Goal: Task Accomplishment & Management: Complete application form

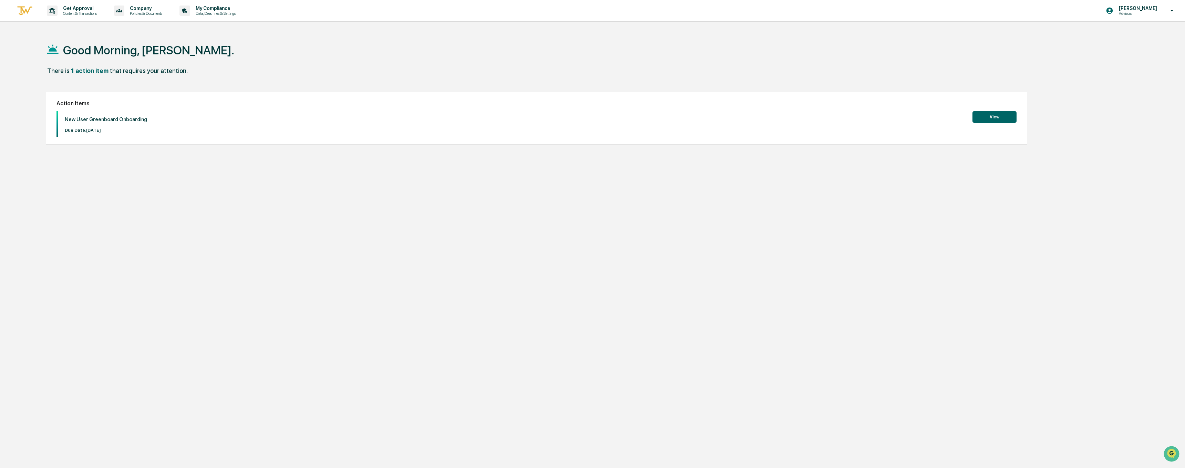
click at [1006, 116] on button "View" at bounding box center [994, 117] width 44 height 12
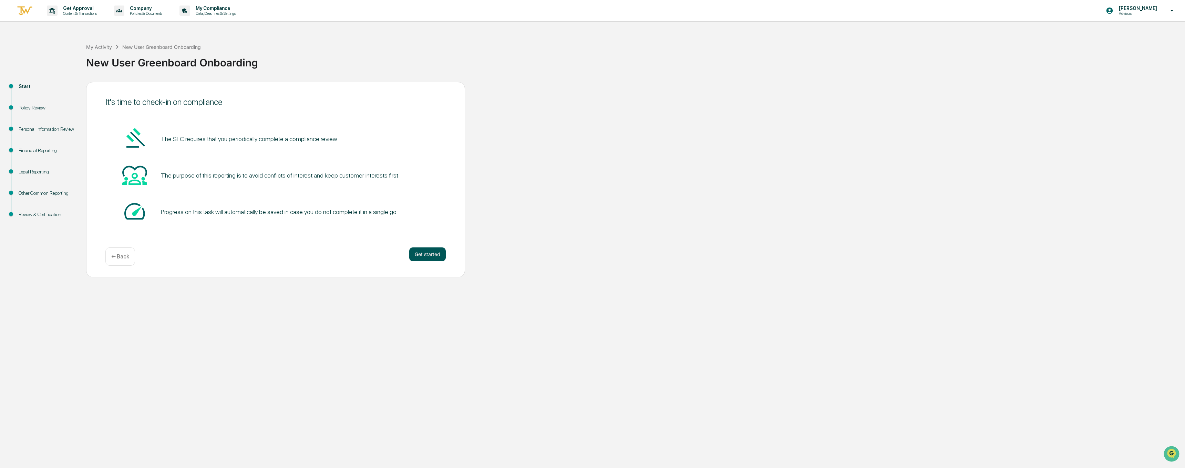
click at [433, 258] on button "Get started" at bounding box center [427, 255] width 37 height 14
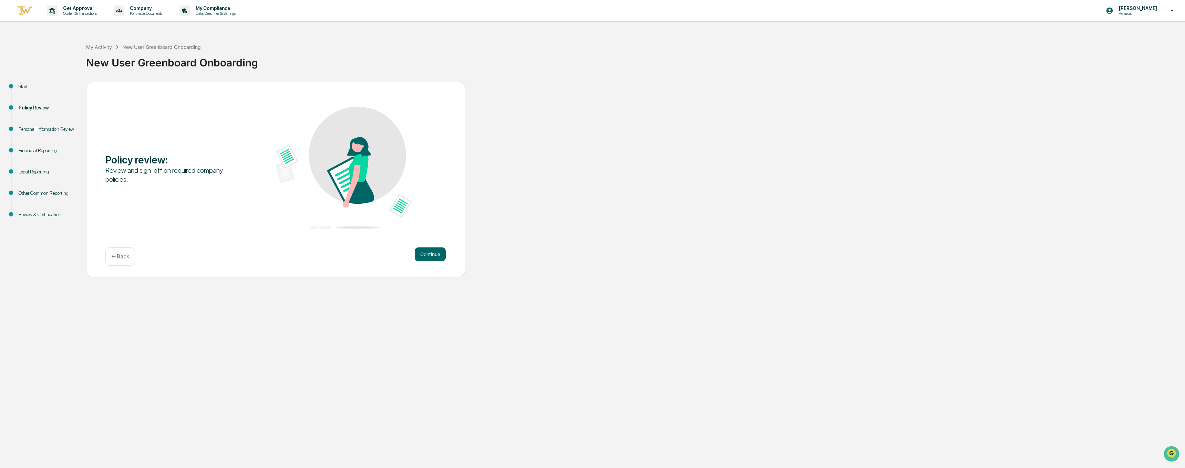
click at [433, 258] on button "Continue" at bounding box center [430, 255] width 31 height 14
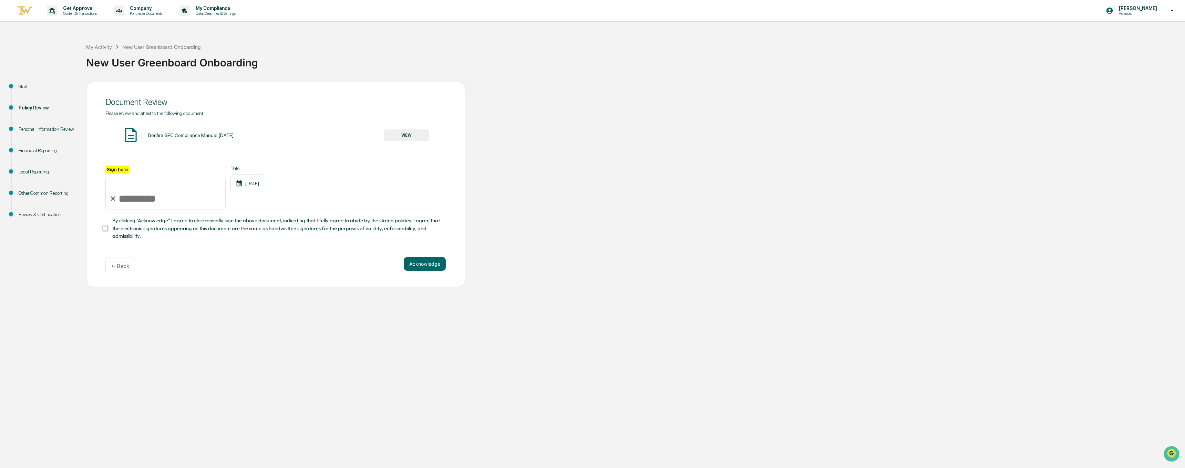
click at [137, 197] on input "Sign here" at bounding box center [165, 193] width 120 height 33
type input "**********"
click at [433, 262] on button "Acknowledge" at bounding box center [425, 264] width 42 height 14
click at [448, 273] on div "**********" at bounding box center [275, 189] width 379 height 214
click at [436, 272] on button "Acknowledge" at bounding box center [425, 273] width 42 height 14
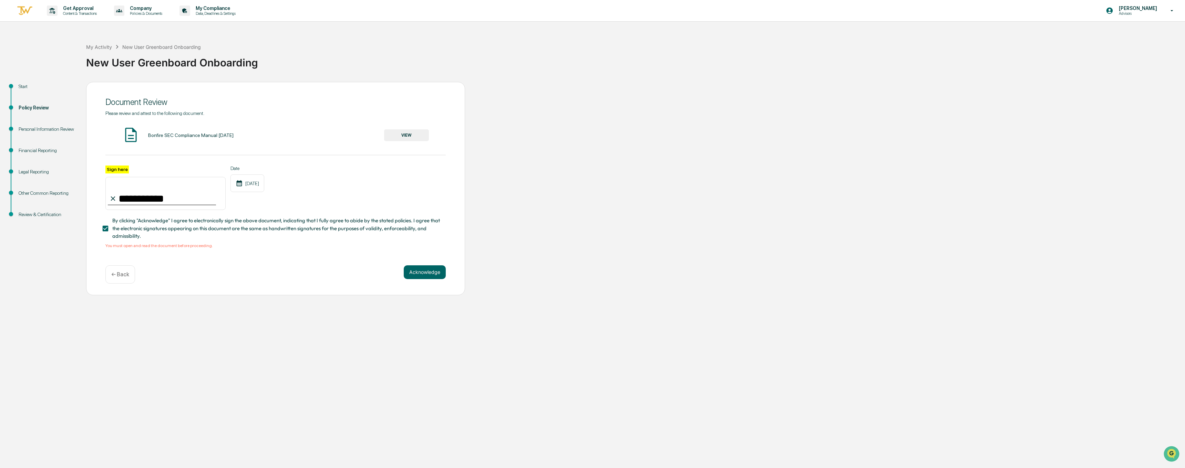
click at [404, 131] on button "VIEW" at bounding box center [406, 136] width 45 height 12
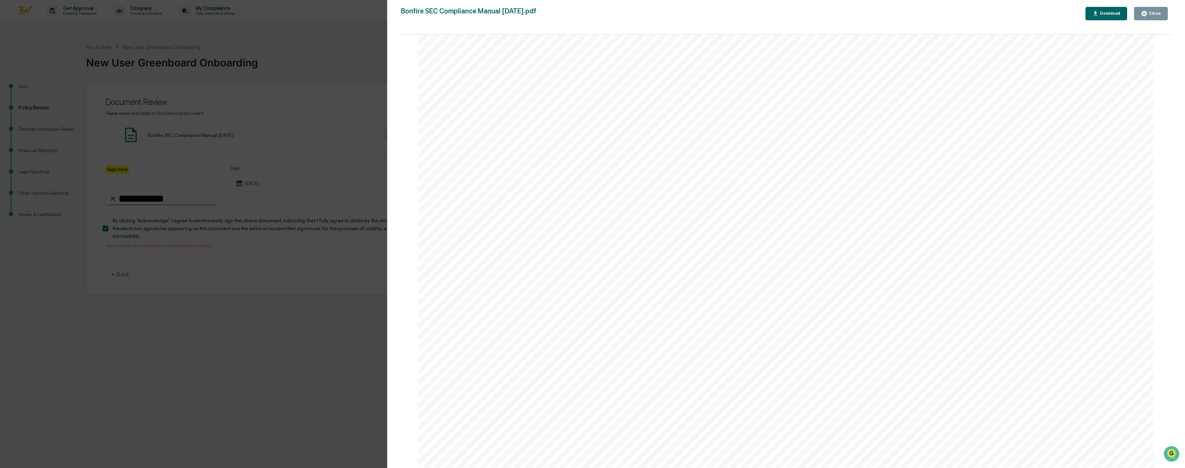
scroll to position [1187, 0]
click at [140, 319] on div "Version History [DATE] 05:05 PM [PERSON_NAME] Bonfire SEC Compliance Manual [DA…" at bounding box center [592, 234] width 1185 height 468
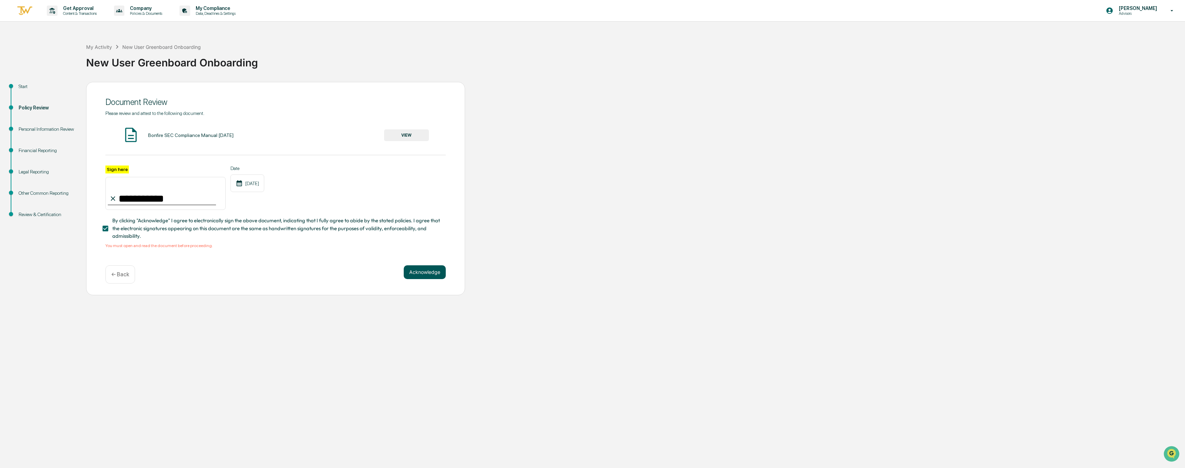
click at [412, 269] on button "Acknowledge" at bounding box center [425, 273] width 42 height 14
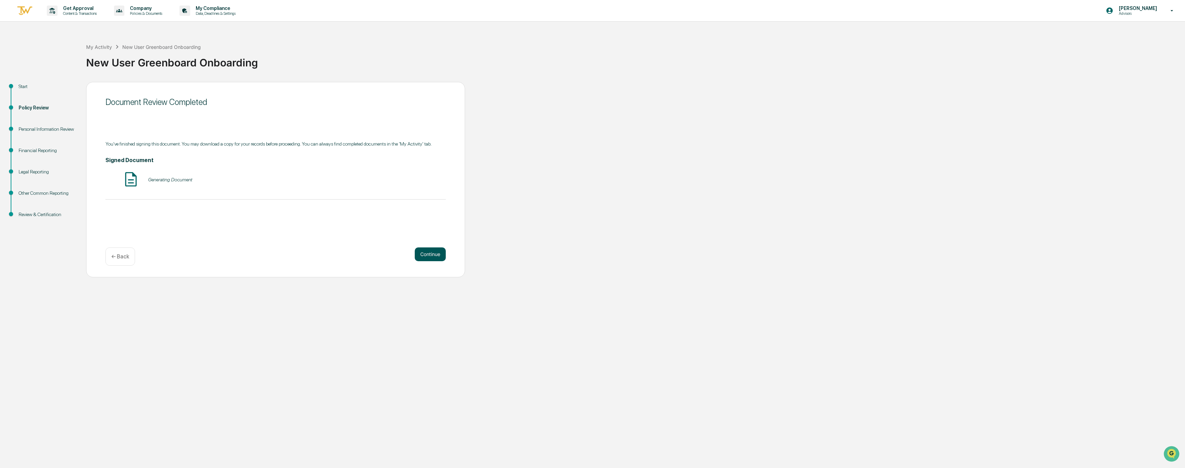
click at [440, 260] on button "Continue" at bounding box center [430, 255] width 31 height 14
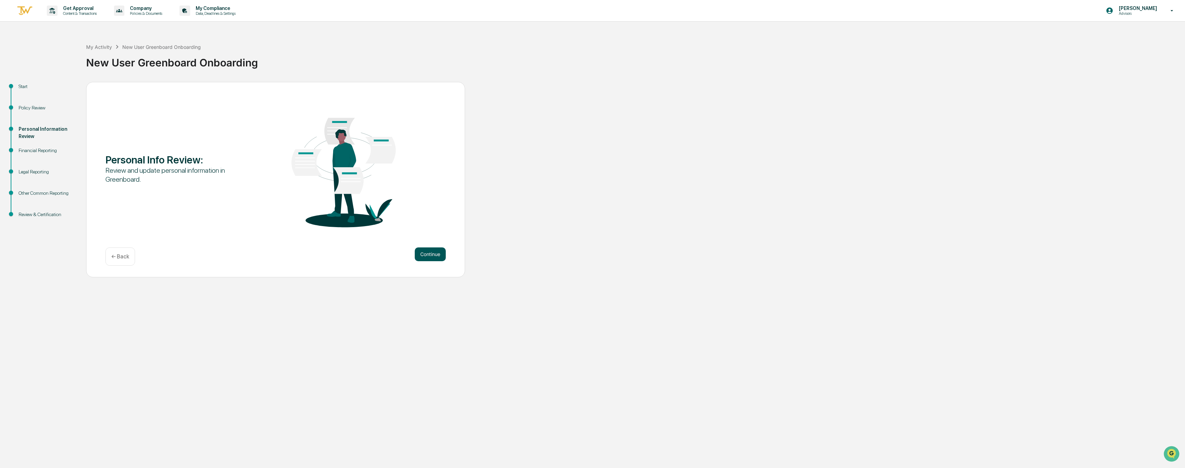
click at [435, 258] on button "Continue" at bounding box center [430, 255] width 31 height 14
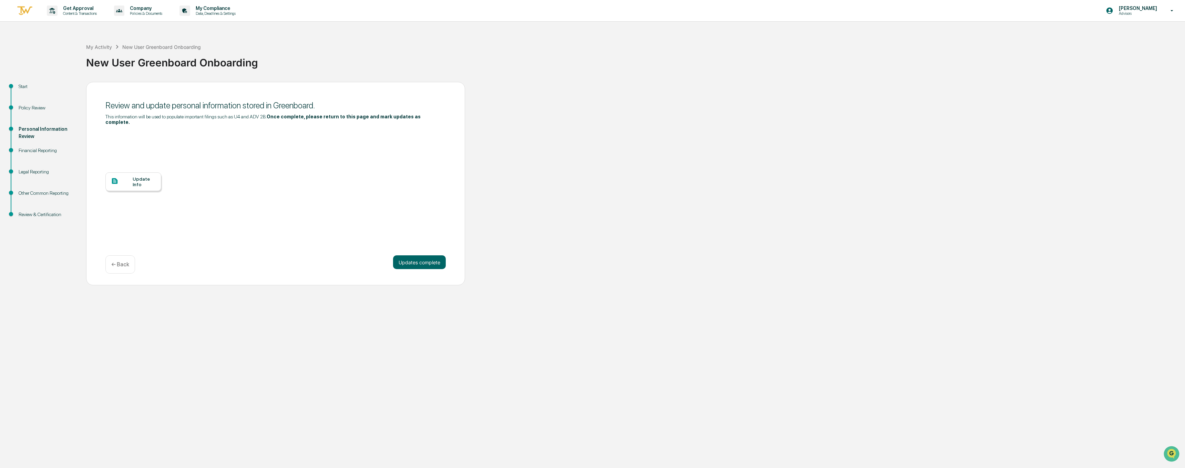
click at [139, 179] on div "Update Info" at bounding box center [144, 181] width 23 height 11
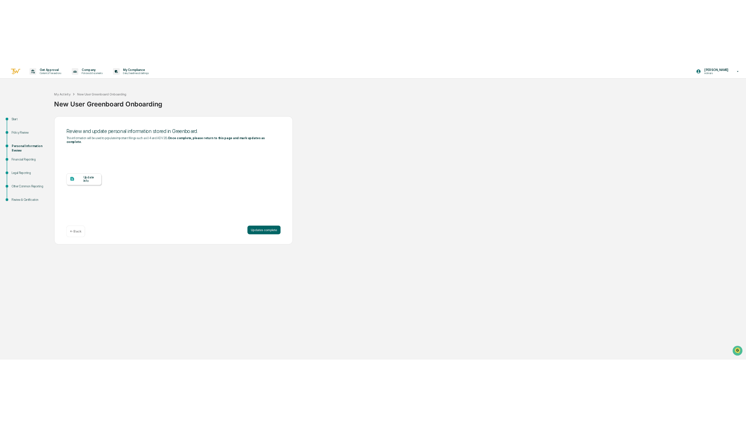
scroll to position [0, 0]
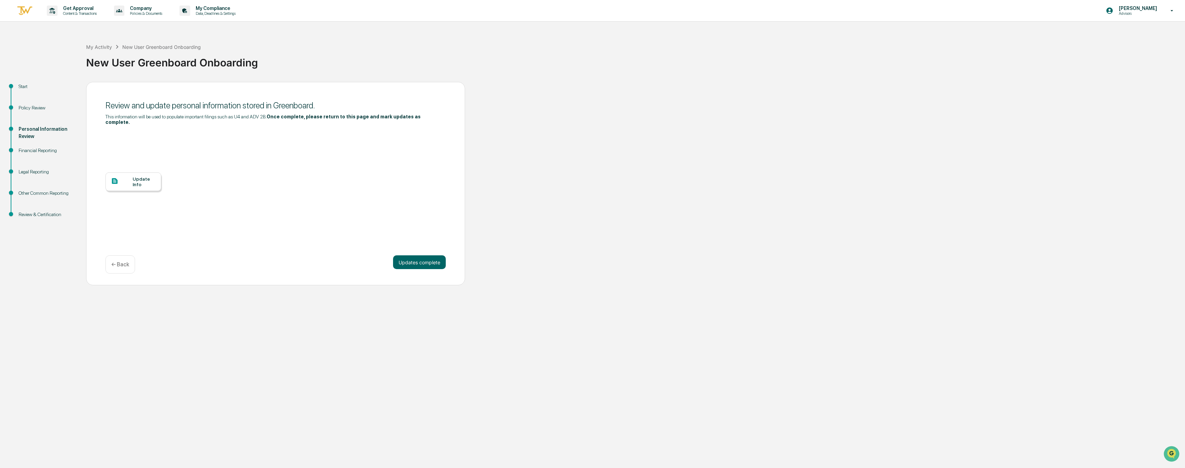
click at [130, 177] on div at bounding box center [122, 181] width 22 height 9
click at [147, 178] on div "Update Info" at bounding box center [144, 181] width 23 height 11
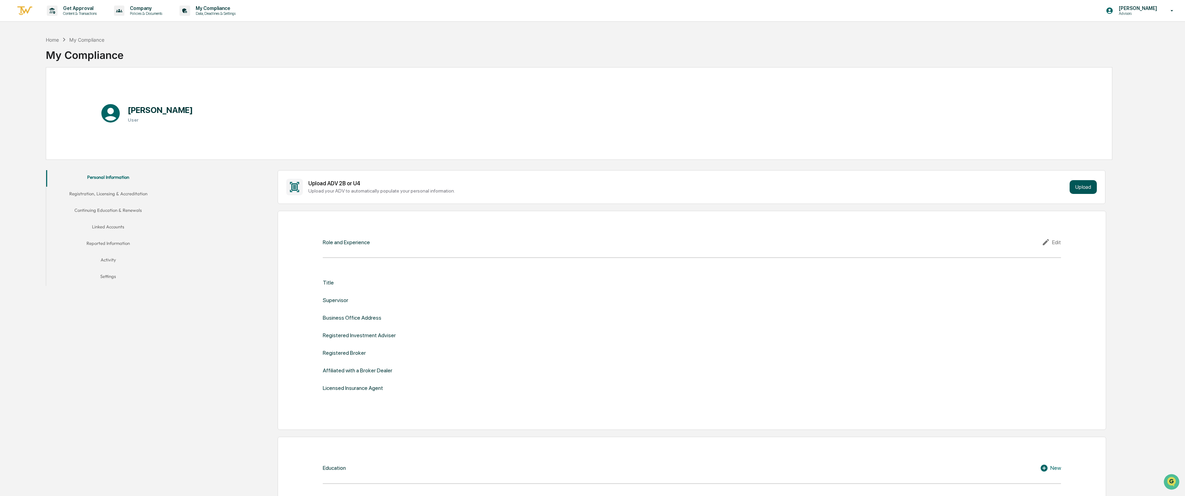
drag, startPoint x: 1097, startPoint y: 189, endPoint x: 1094, endPoint y: 189, distance: 3.5
click at [1097, 189] on div "Upload ADV 2B or U4 Upload your ADV to automatically populate your personal inf…" at bounding box center [692, 187] width 828 height 34
click at [1088, 188] on button "Upload" at bounding box center [1083, 187] width 27 height 14
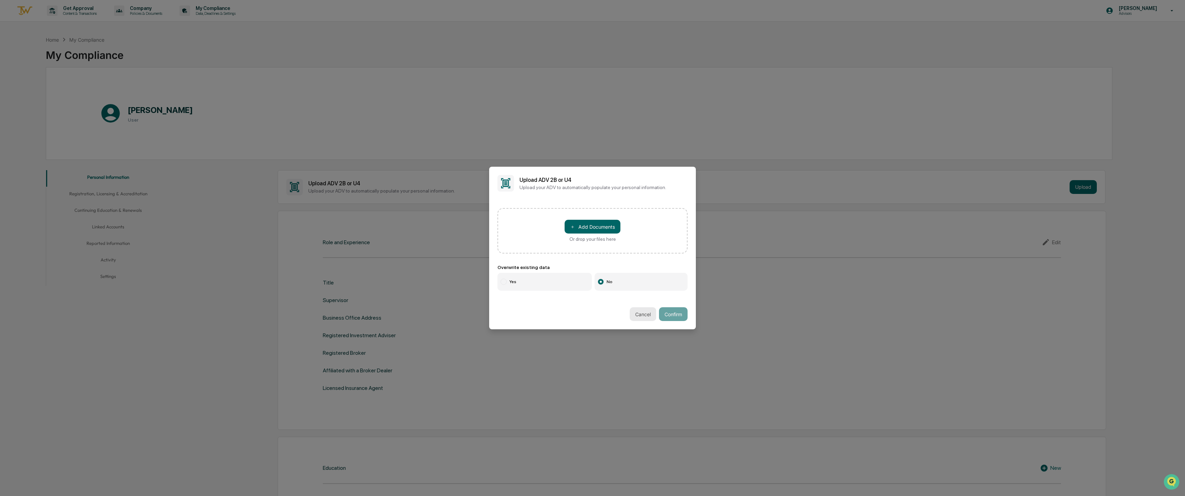
click at [638, 316] on button "Cancel" at bounding box center [643, 314] width 27 height 14
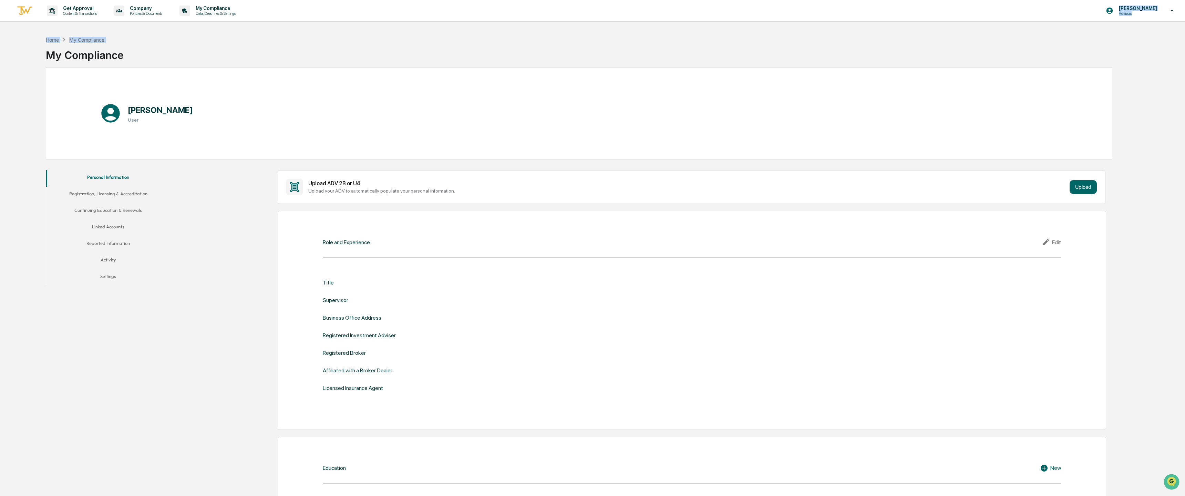
drag, startPoint x: 797, startPoint y: 13, endPoint x: 606, endPoint y: 0, distance: 192.3
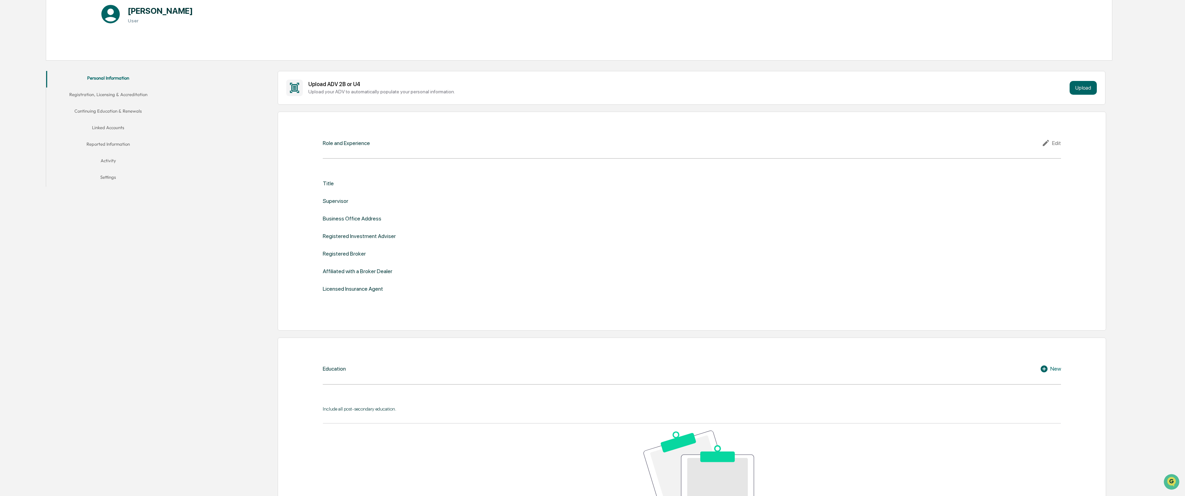
scroll to position [99, 0]
click at [327, 182] on div "Title" at bounding box center [328, 184] width 11 height 7
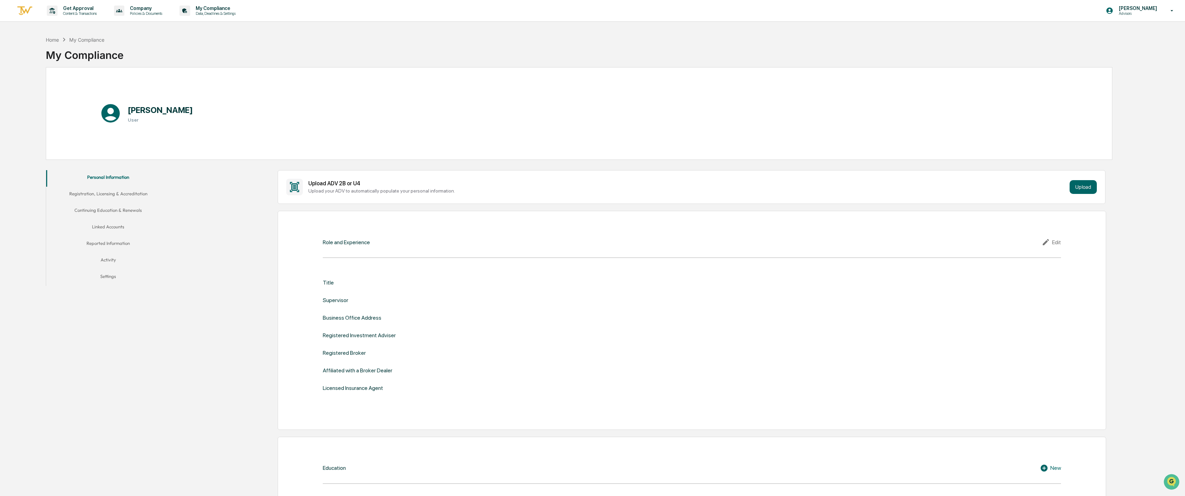
scroll to position [0, 0]
click at [1060, 241] on div "Edit" at bounding box center [1051, 242] width 19 height 8
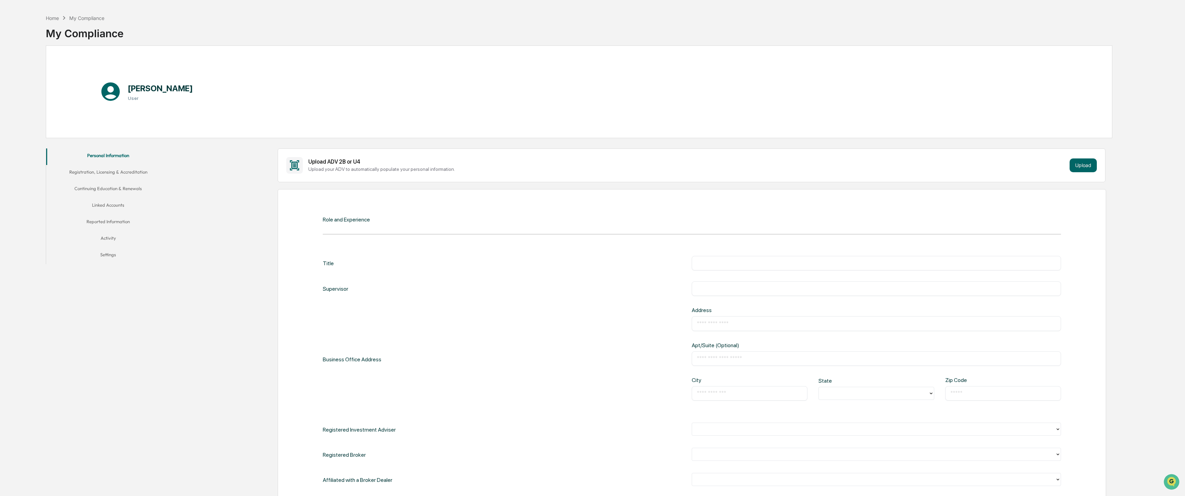
scroll to position [22, 0]
click at [738, 260] on input "text" at bounding box center [876, 263] width 359 height 7
click at [736, 261] on input "text" at bounding box center [876, 263] width 359 height 7
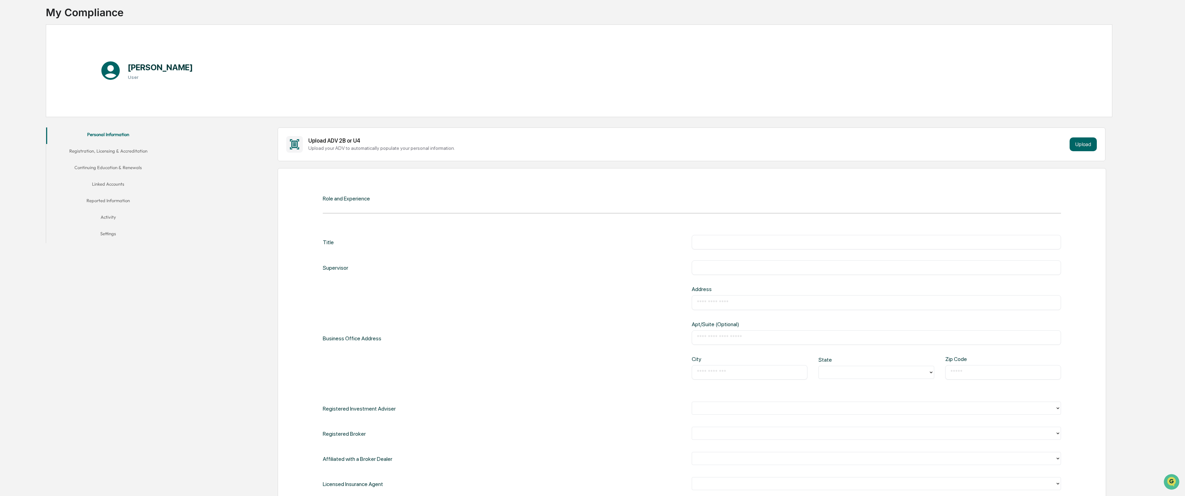
scroll to position [45, 0]
click at [710, 266] on input "text" at bounding box center [876, 268] width 359 height 7
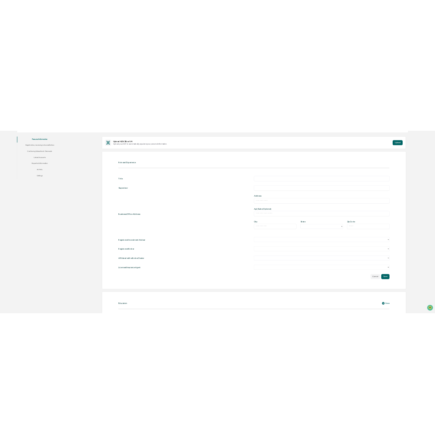
scroll to position [155, 0]
